Goal: Find specific page/section: Find specific page/section

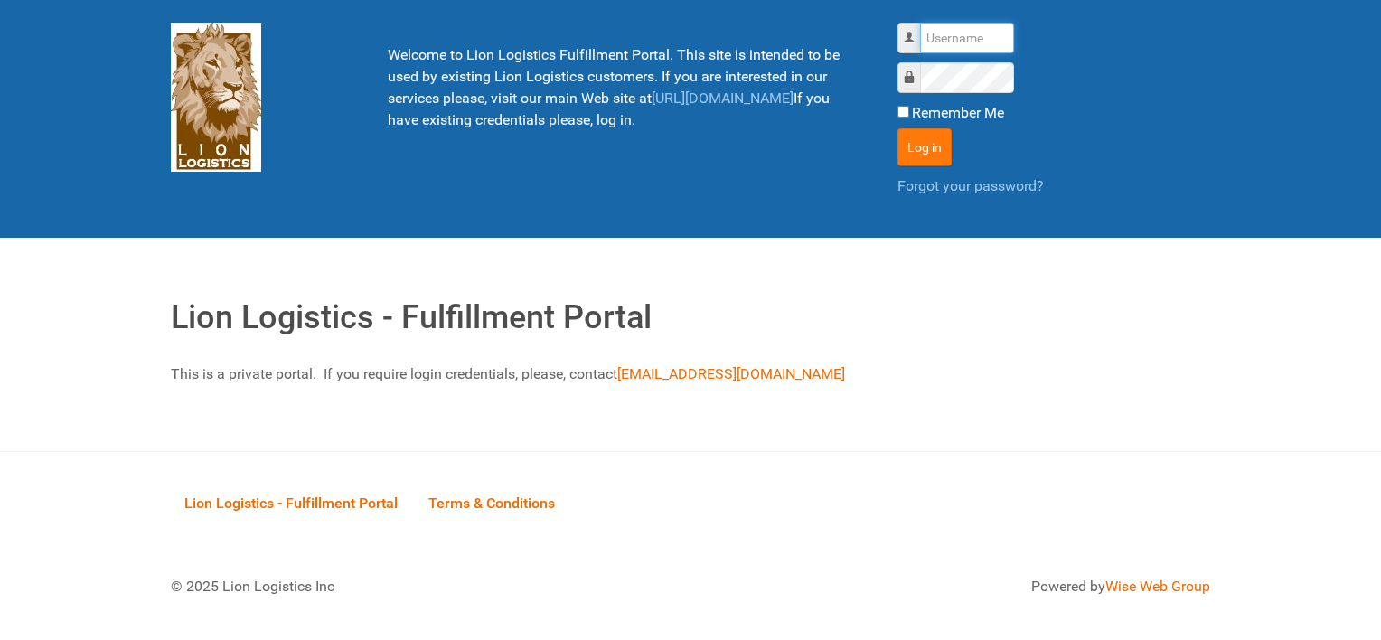
type input "al"
click at [940, 137] on button "Log in" at bounding box center [924, 147] width 54 height 38
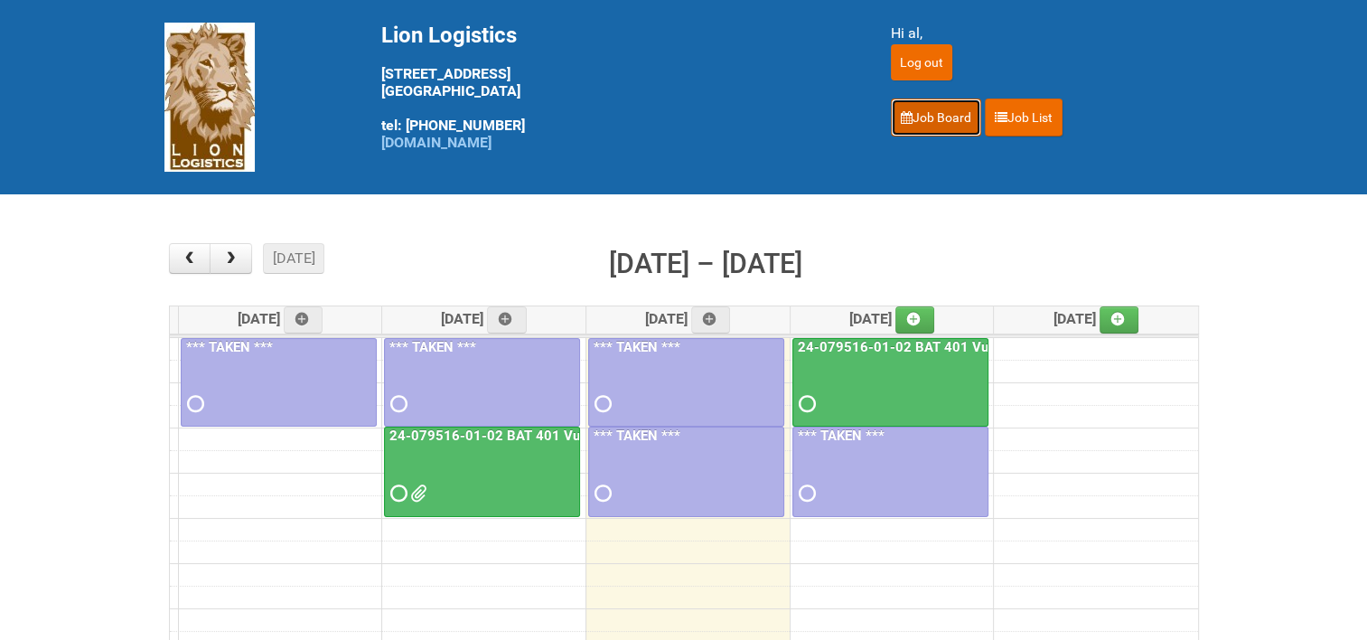
click at [943, 116] on link "Job Board" at bounding box center [936, 118] width 90 height 38
click at [241, 249] on button "button" at bounding box center [231, 258] width 42 height 31
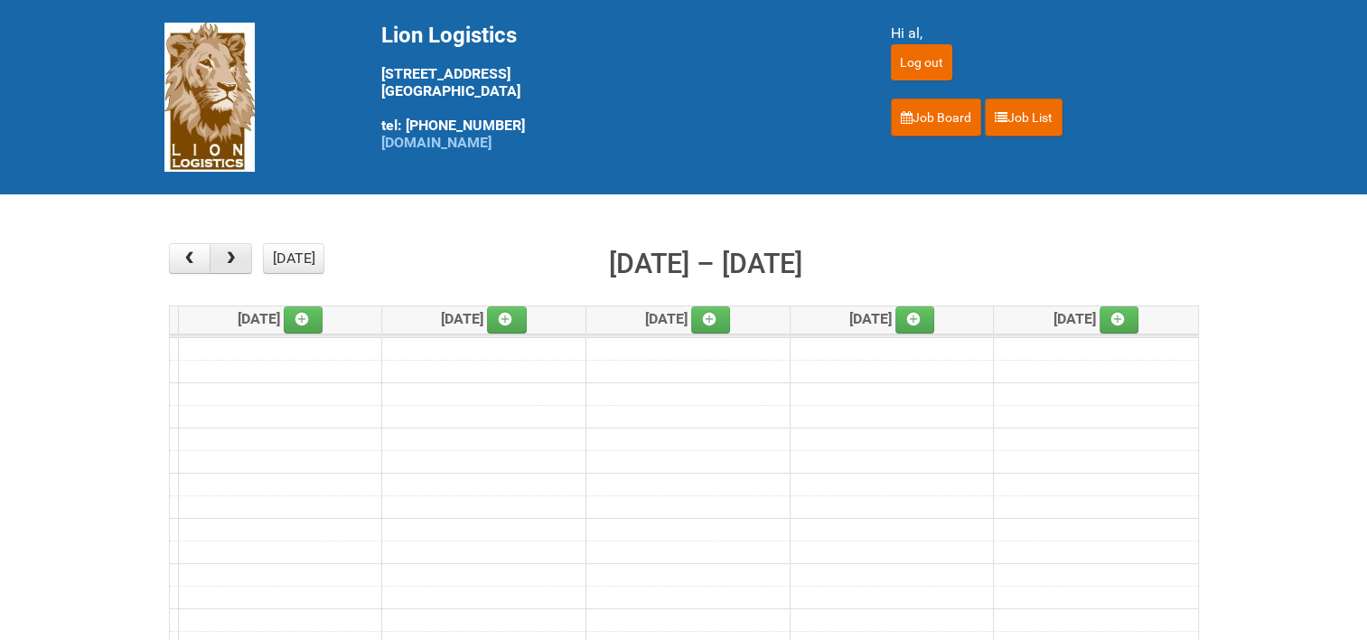
click at [241, 249] on button "button" at bounding box center [231, 258] width 42 height 31
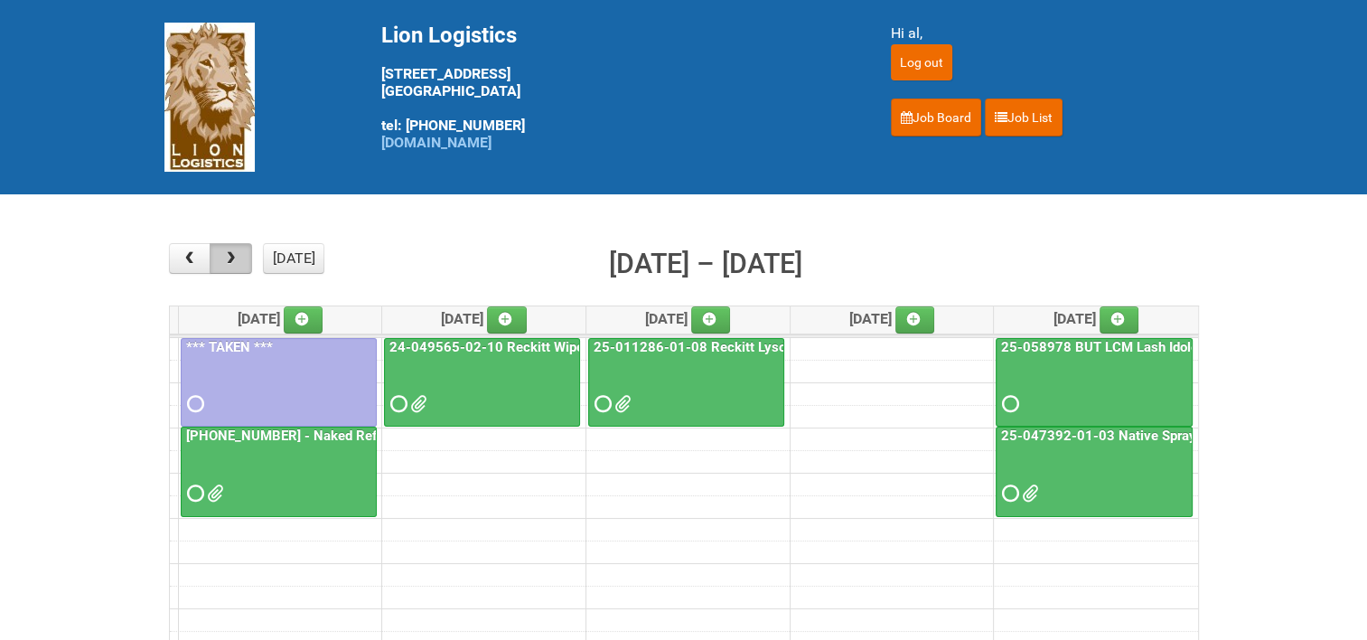
click at [239, 260] on span "button" at bounding box center [230, 258] width 17 height 14
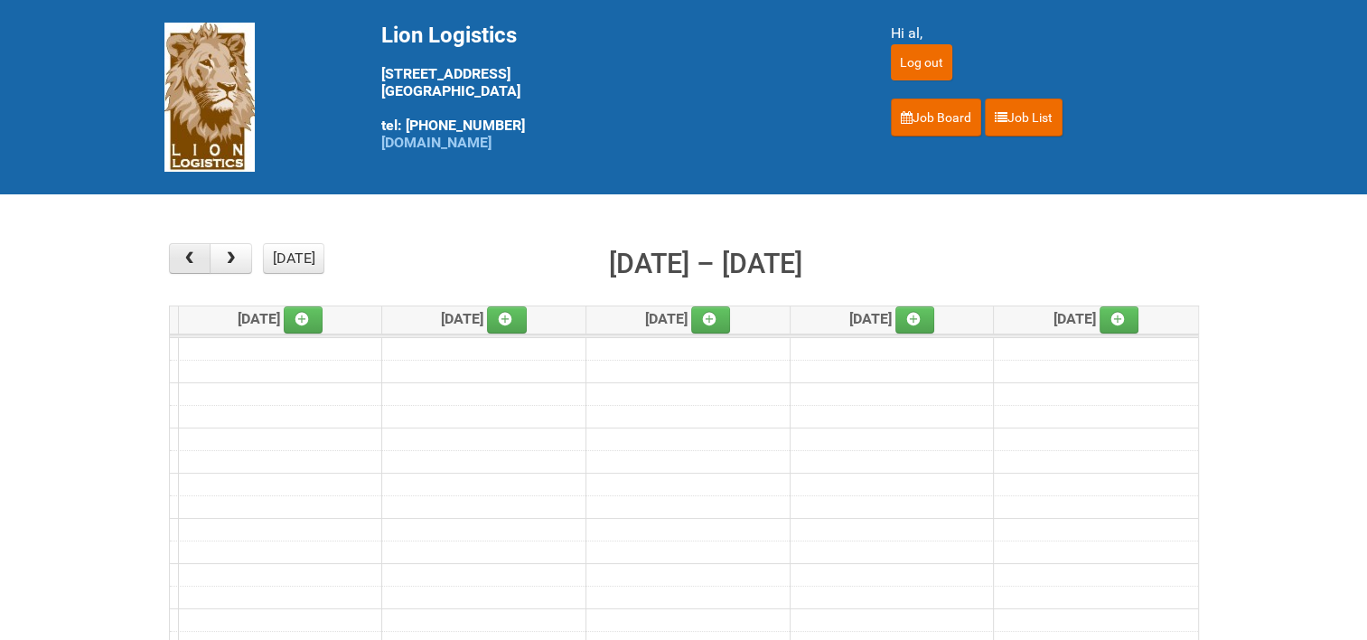
click at [190, 262] on span "button" at bounding box center [189, 258] width 17 height 14
